Goal: Information Seeking & Learning: Learn about a topic

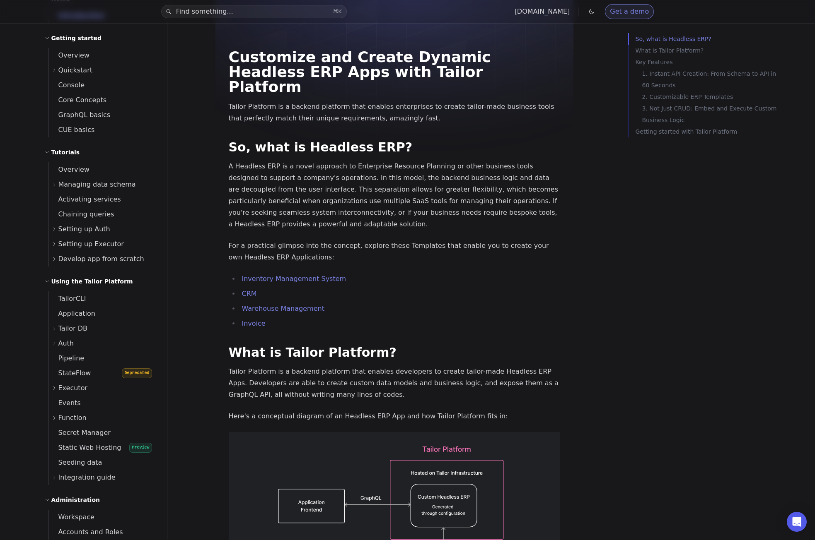
scroll to position [44, 0]
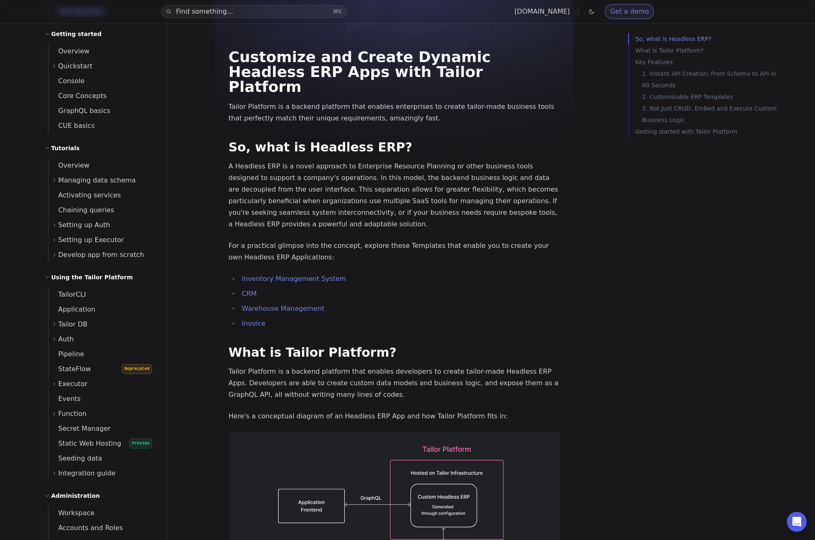
click at [77, 414] on span "Function" at bounding box center [72, 414] width 28 height 12
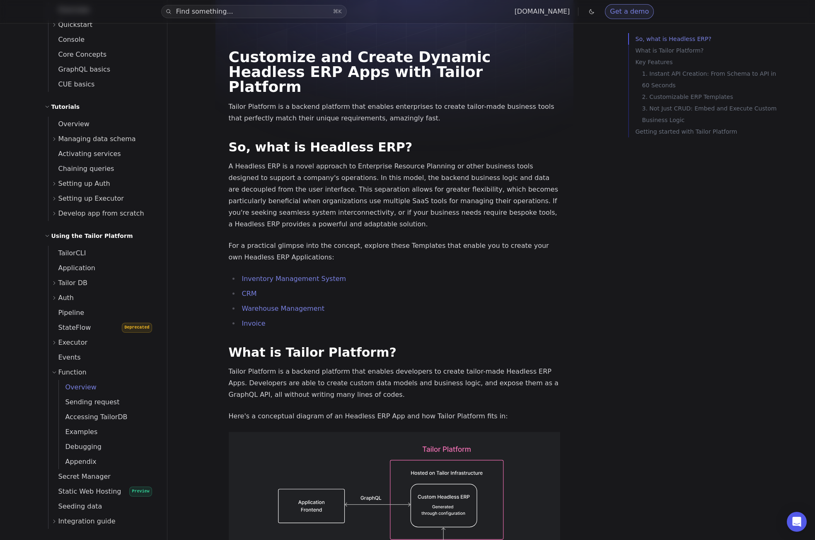
click at [82, 388] on span "Overview" at bounding box center [78, 388] width 38 height 8
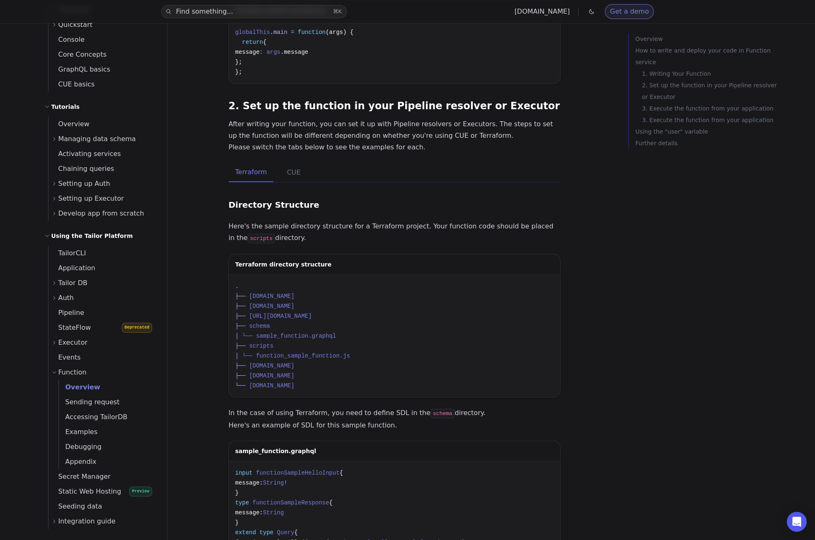
scroll to position [386, 0]
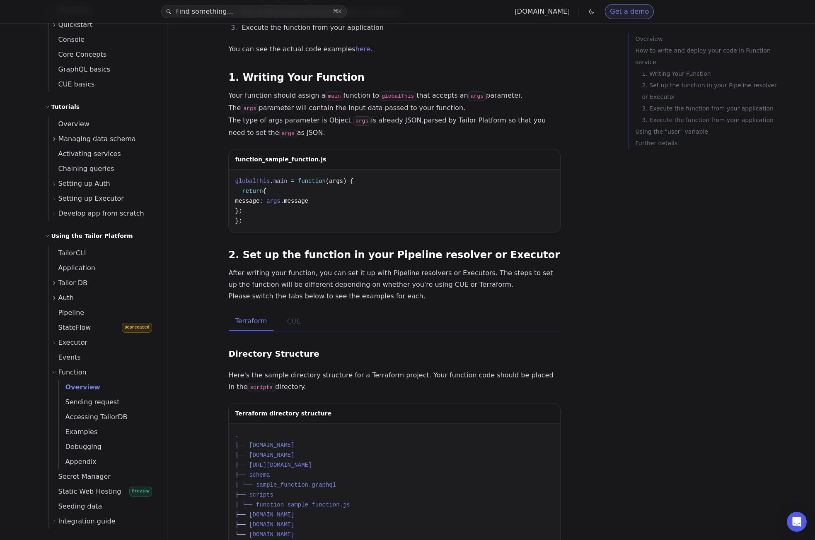
click at [300, 312] on button "CUE" at bounding box center [293, 321] width 27 height 19
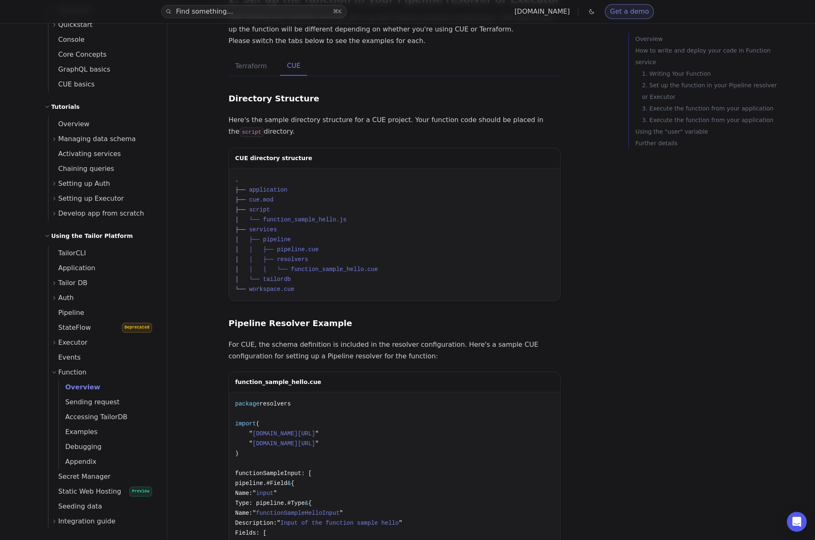
scroll to position [490, 0]
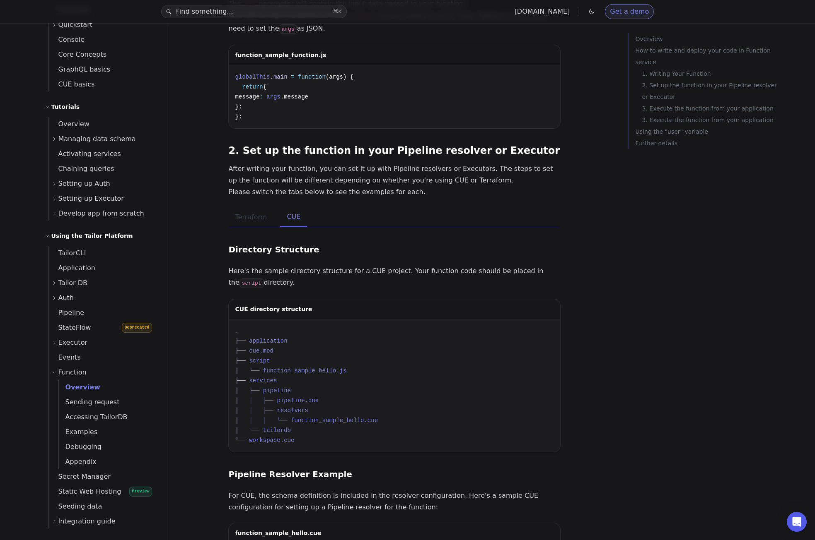
click at [247, 208] on button "Terraform" at bounding box center [251, 217] width 45 height 19
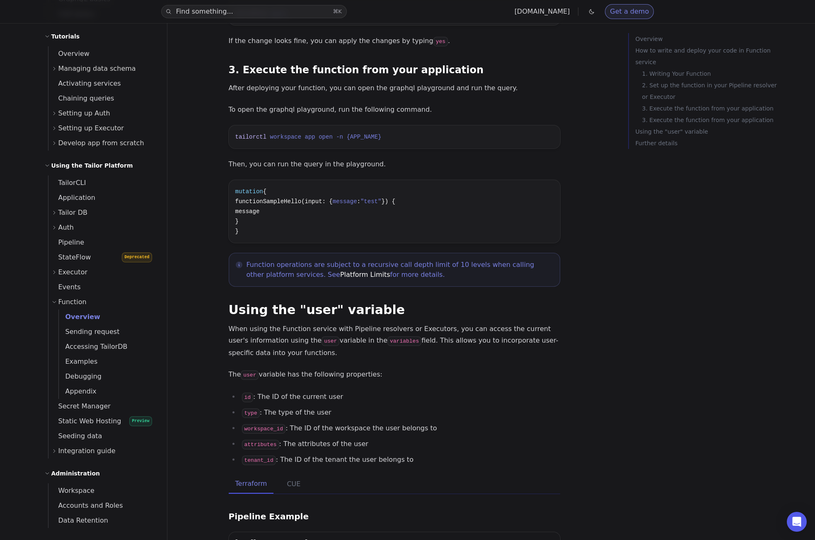
scroll to position [1792, 0]
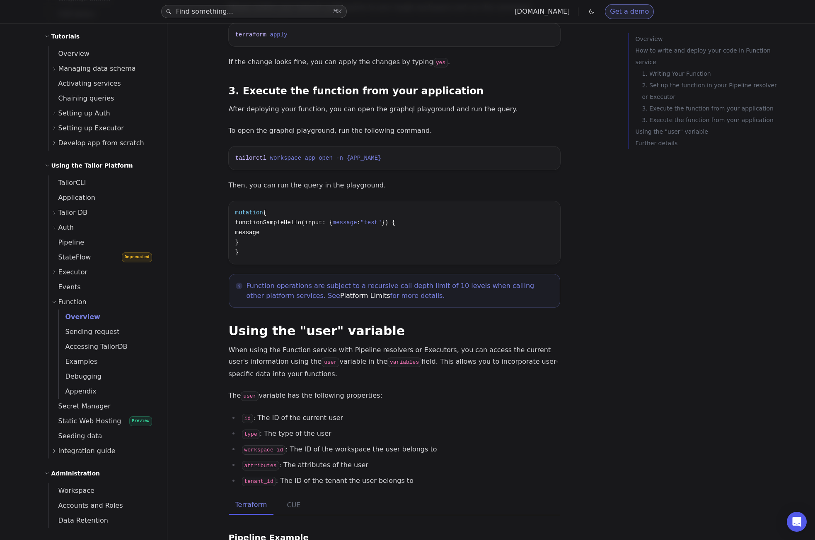
click at [286, 10] on button "Find something... ⌘ K" at bounding box center [254, 11] width 186 height 13
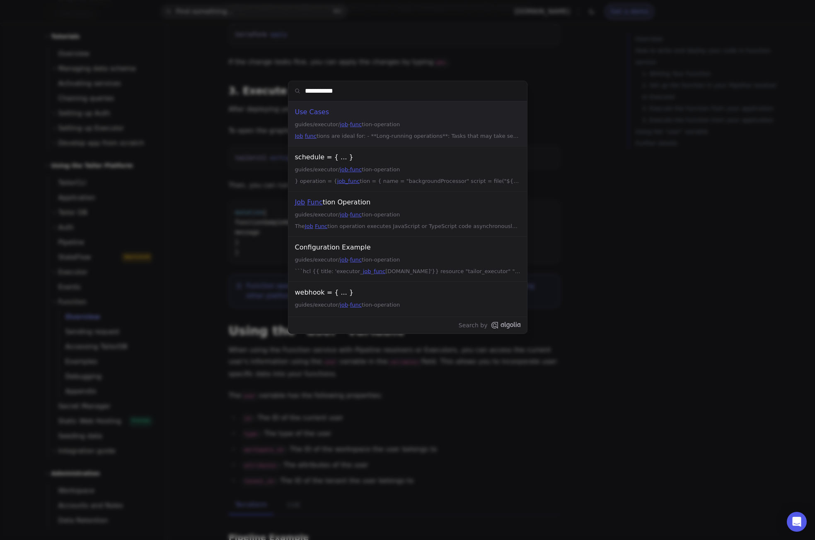
type input "**********"
click at [334, 204] on div "Job Function Operation" at bounding box center [407, 203] width 225 height 12
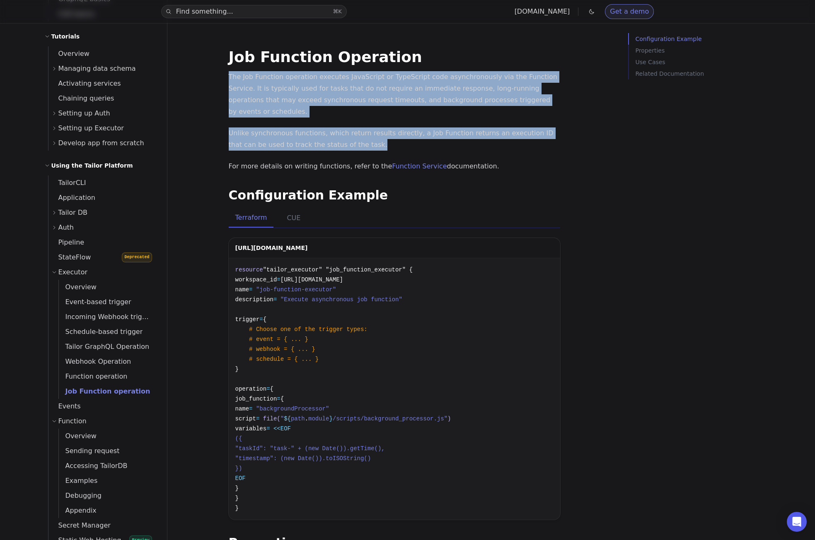
drag, startPoint x: 360, startPoint y: 134, endPoint x: 227, endPoint y: 76, distance: 145.6
click at [228, 60] on div at bounding box center [228, 60] width 0 height 0
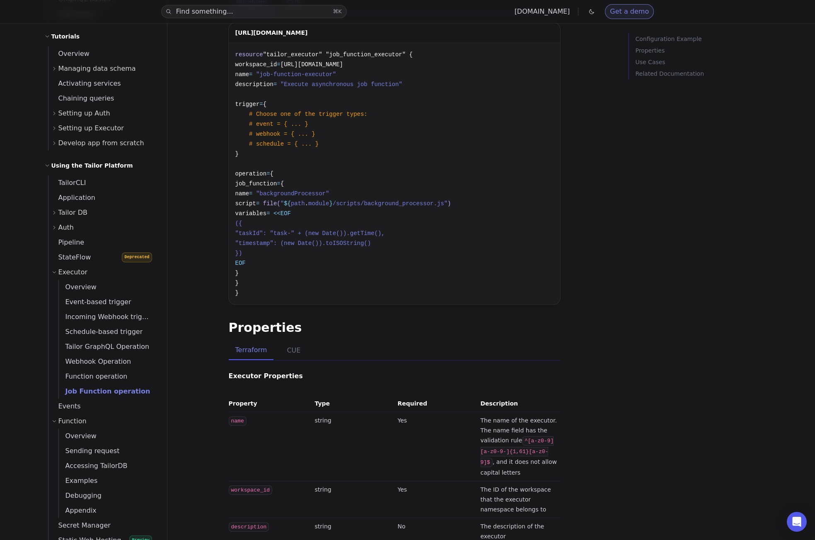
scroll to position [48, 0]
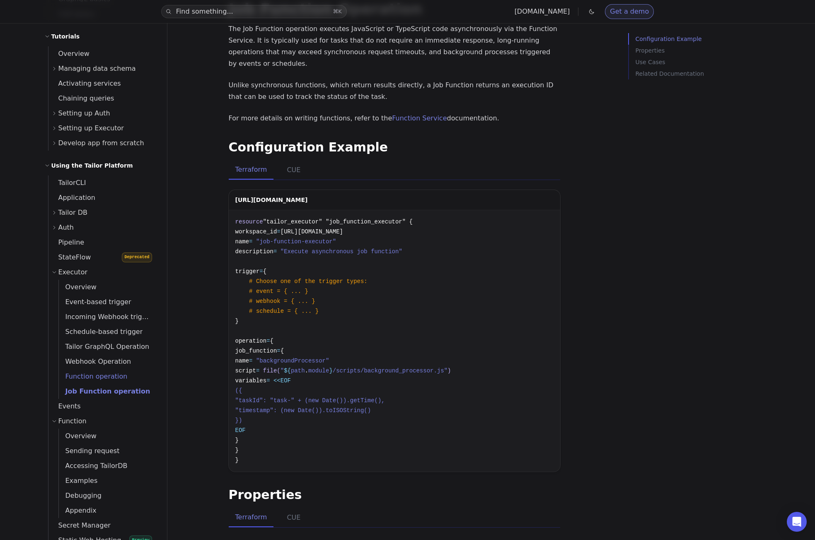
click at [99, 378] on span "Function operation" at bounding box center [93, 377] width 69 height 8
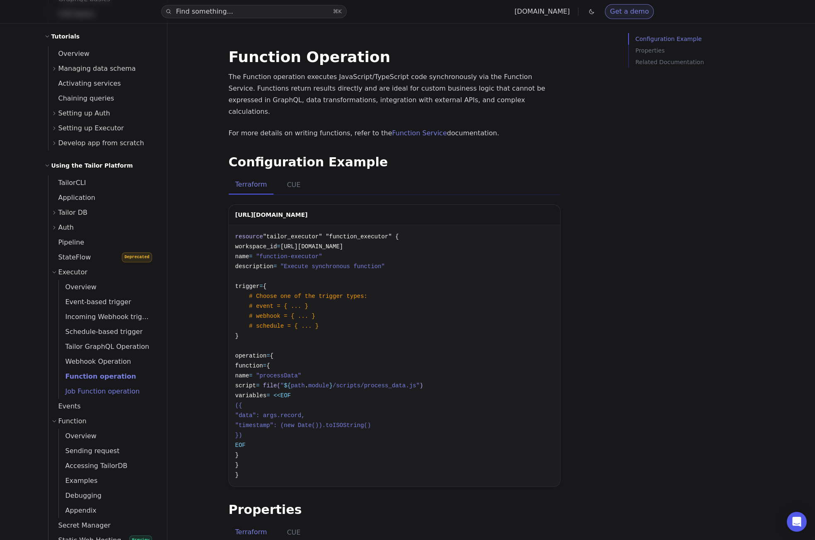
click at [96, 389] on span "Job Function operation" at bounding box center [99, 392] width 81 height 8
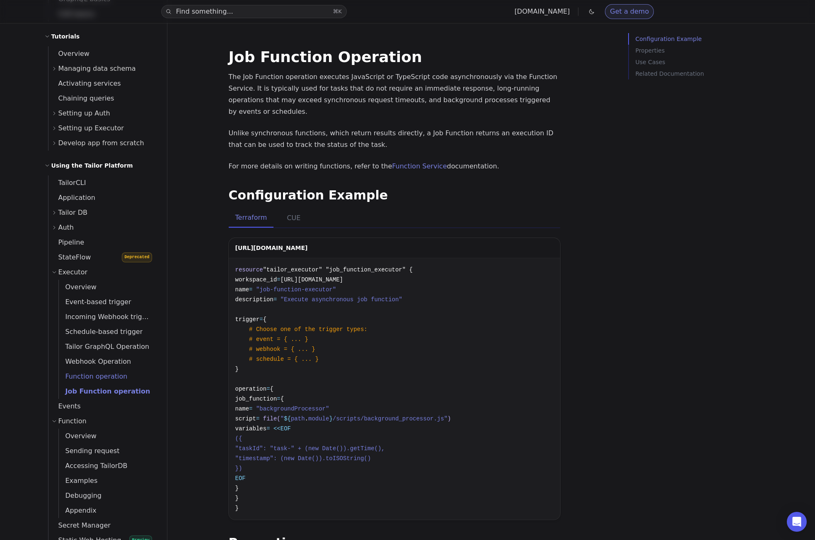
click at [101, 376] on span "Function operation" at bounding box center [93, 377] width 69 height 8
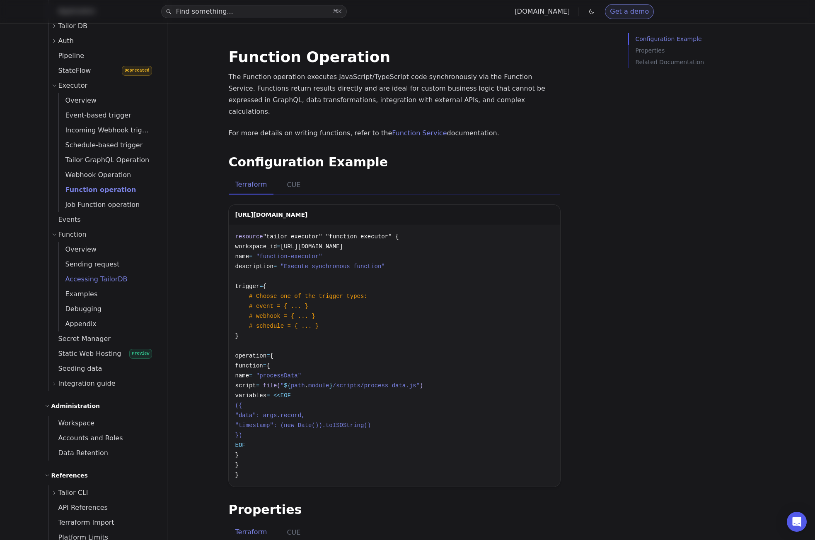
scroll to position [339, 0]
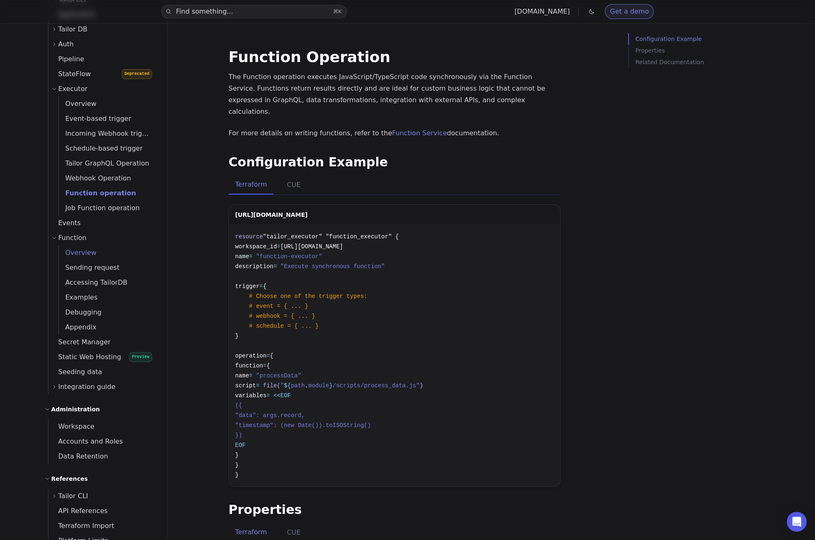
click at [74, 255] on span "Overview" at bounding box center [78, 253] width 38 height 8
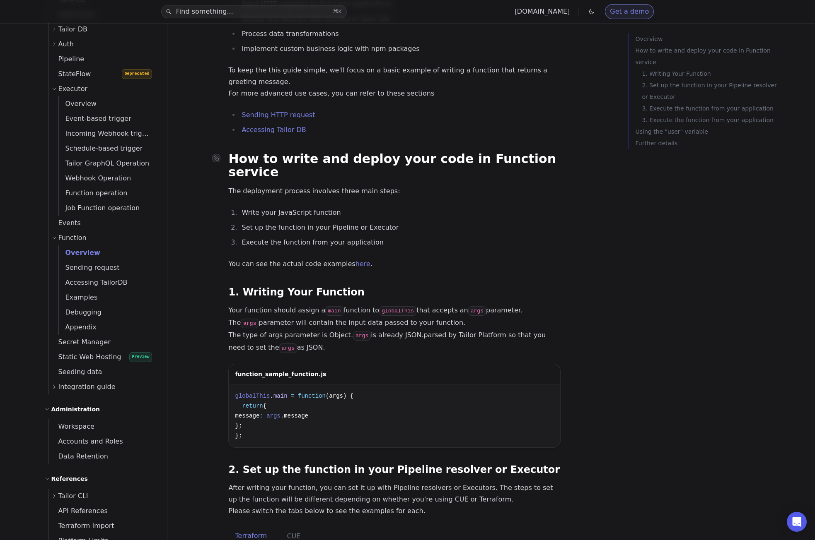
scroll to position [470, 0]
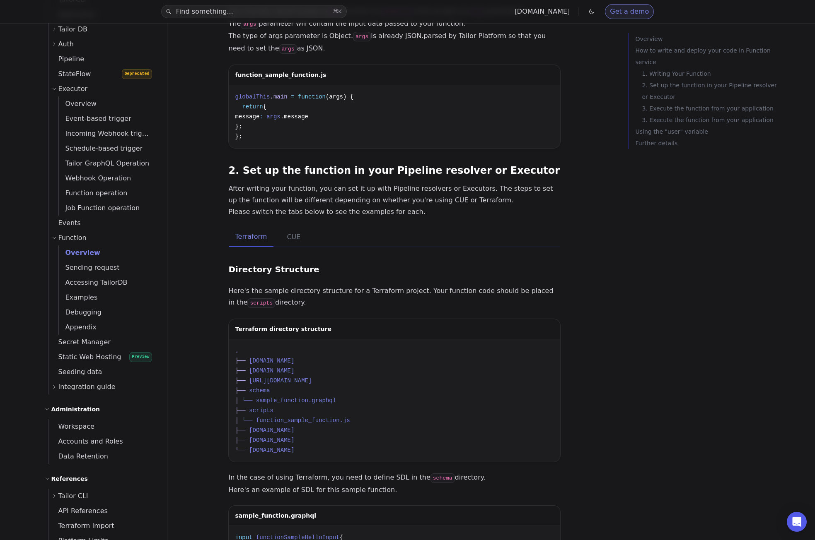
click at [346, 340] on pre ". ├── [DOMAIN_NAME] ├── [DOMAIN_NAME] ├── [URL][DOMAIN_NAME] ├── schema │ └── s…" at bounding box center [394, 401] width 331 height 123
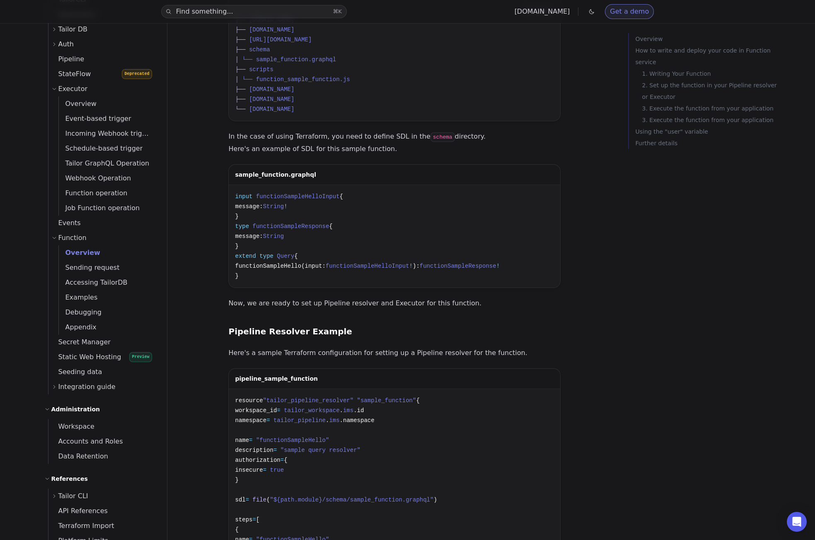
scroll to position [842, 0]
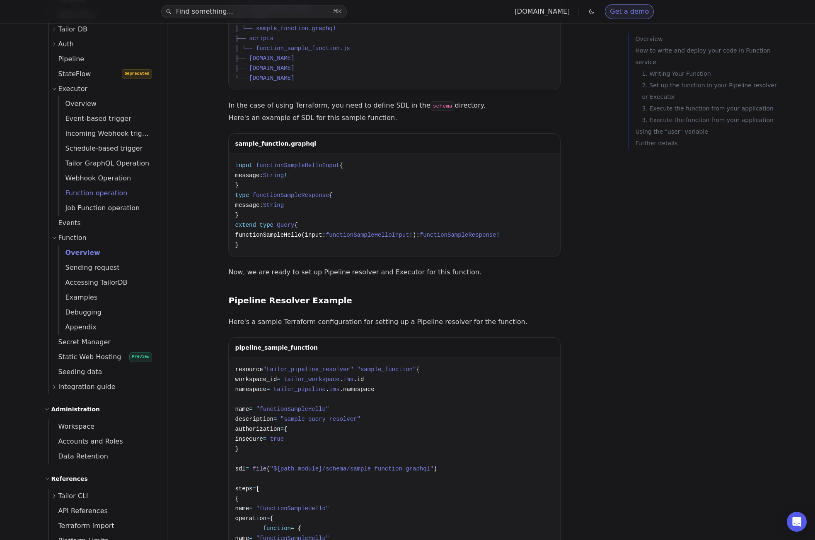
click at [98, 191] on span "Function operation" at bounding box center [93, 193] width 69 height 8
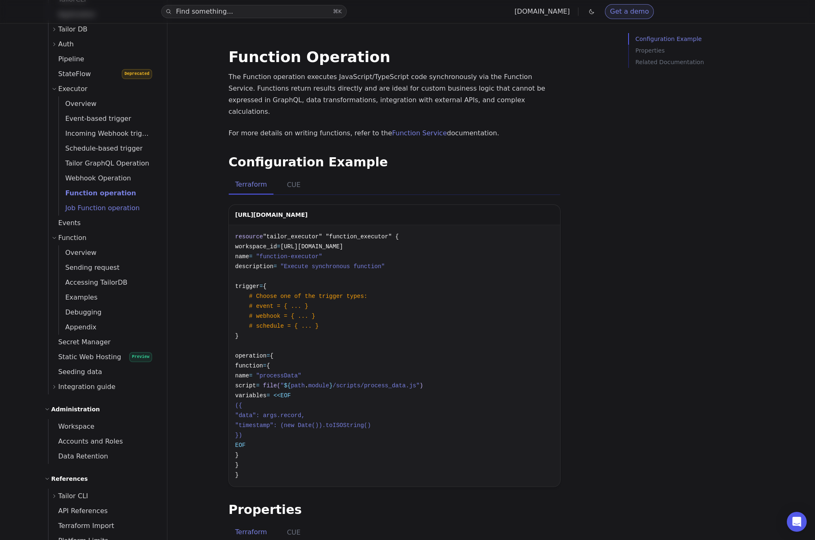
click at [98, 206] on span "Job Function operation" at bounding box center [99, 208] width 81 height 8
